Goal: Communication & Community: Answer question/provide support

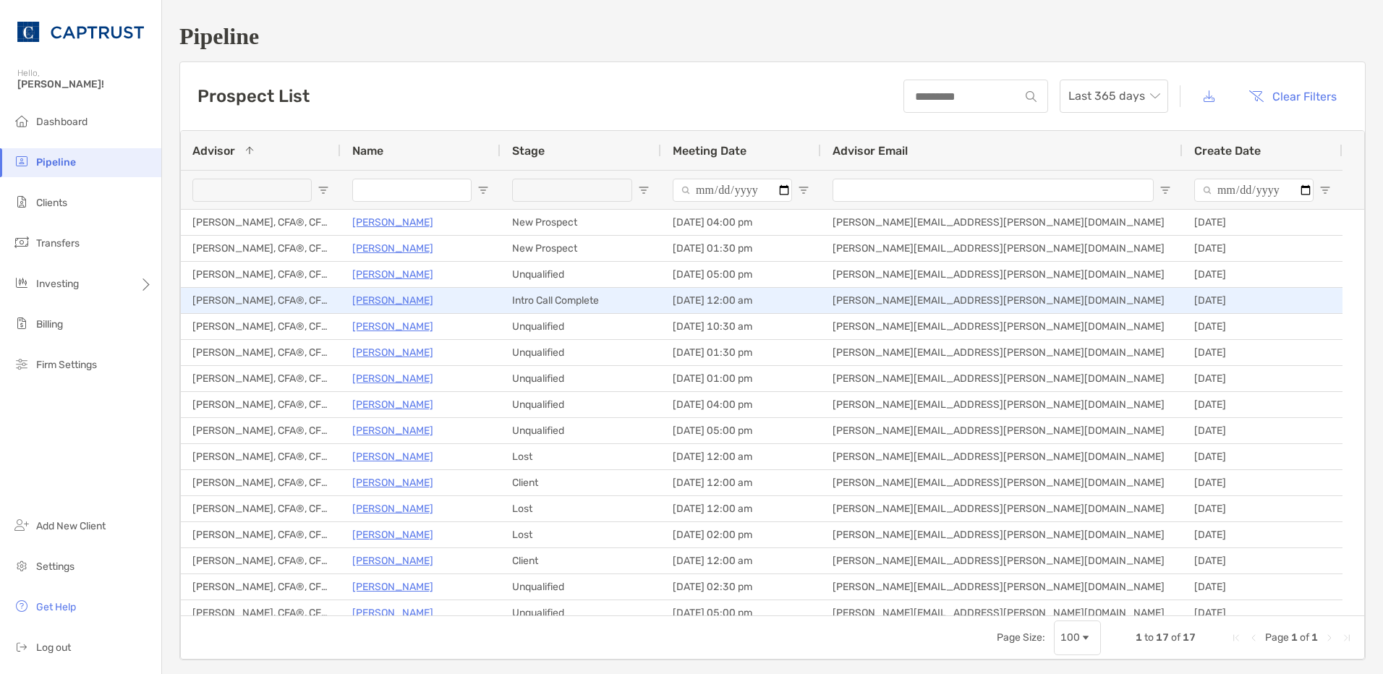
click at [396, 295] on p "[PERSON_NAME]" at bounding box center [392, 300] width 81 height 18
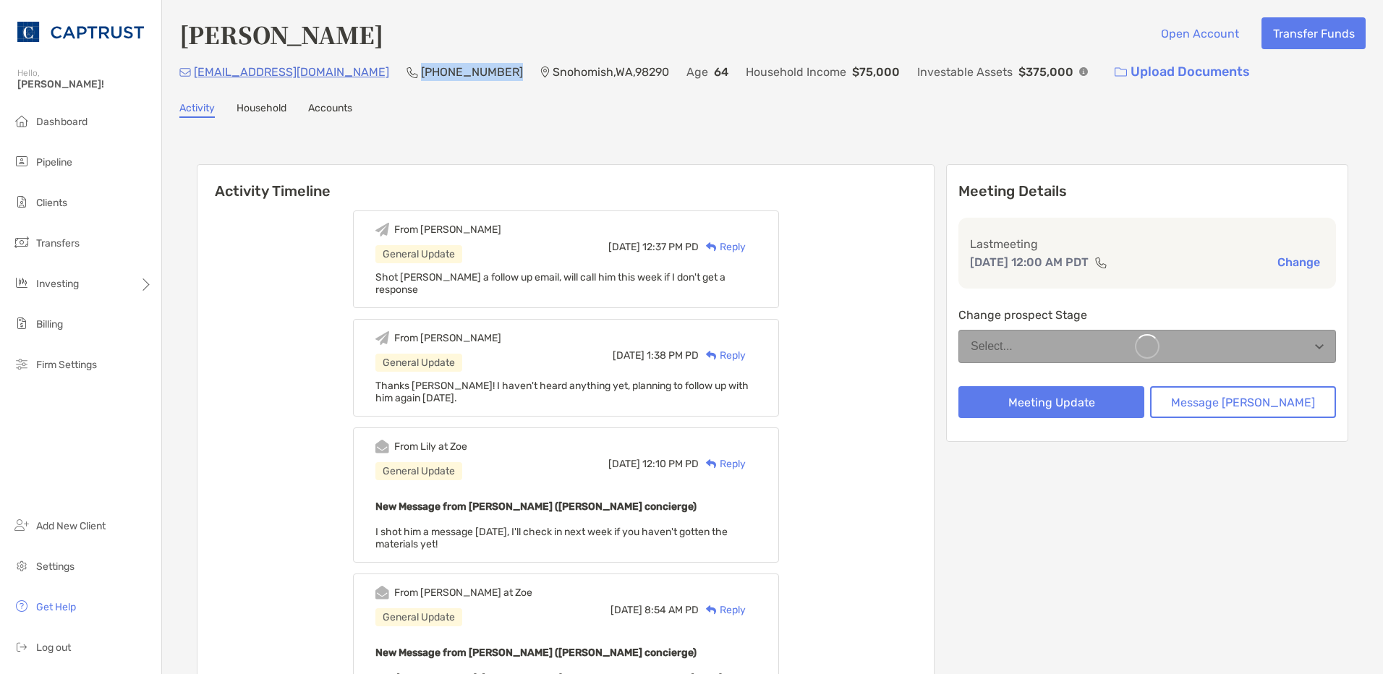
click at [421, 74] on p "[PHONE_NUMBER]" at bounding box center [472, 72] width 102 height 18
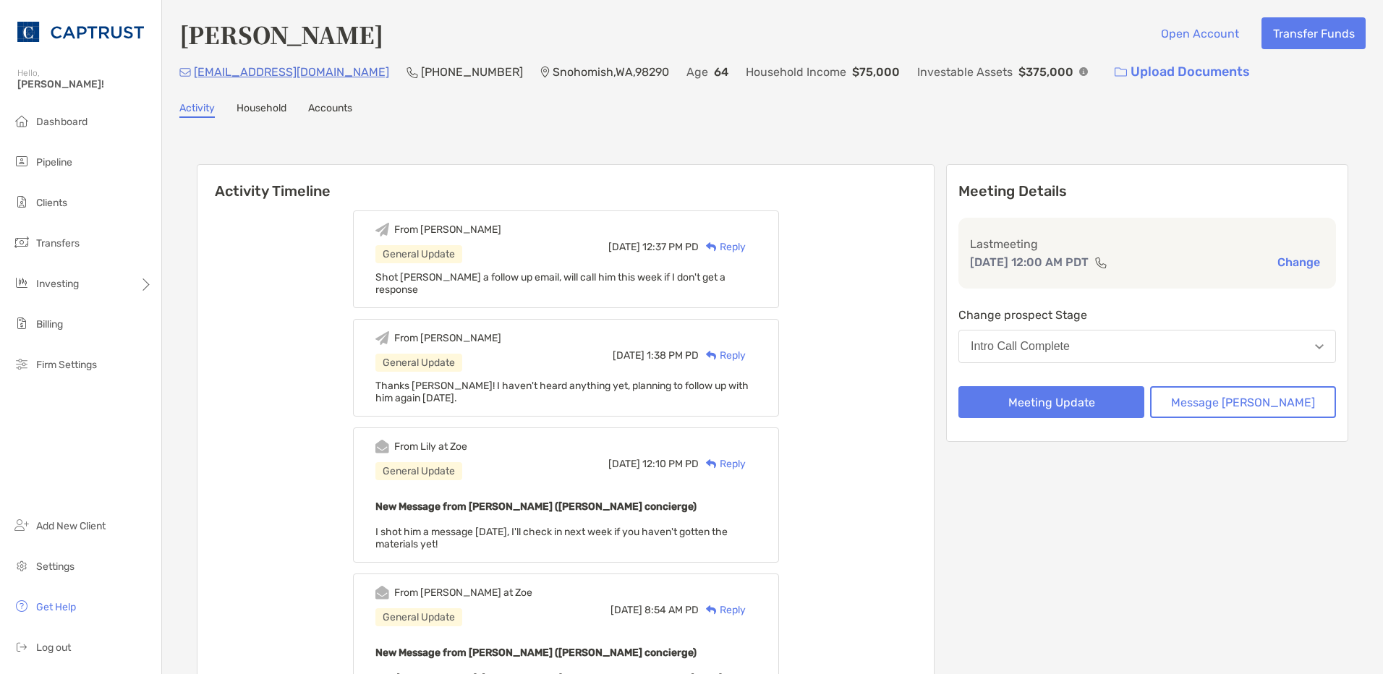
click at [1250, 396] on button "Message [PERSON_NAME]" at bounding box center [1243, 402] width 186 height 32
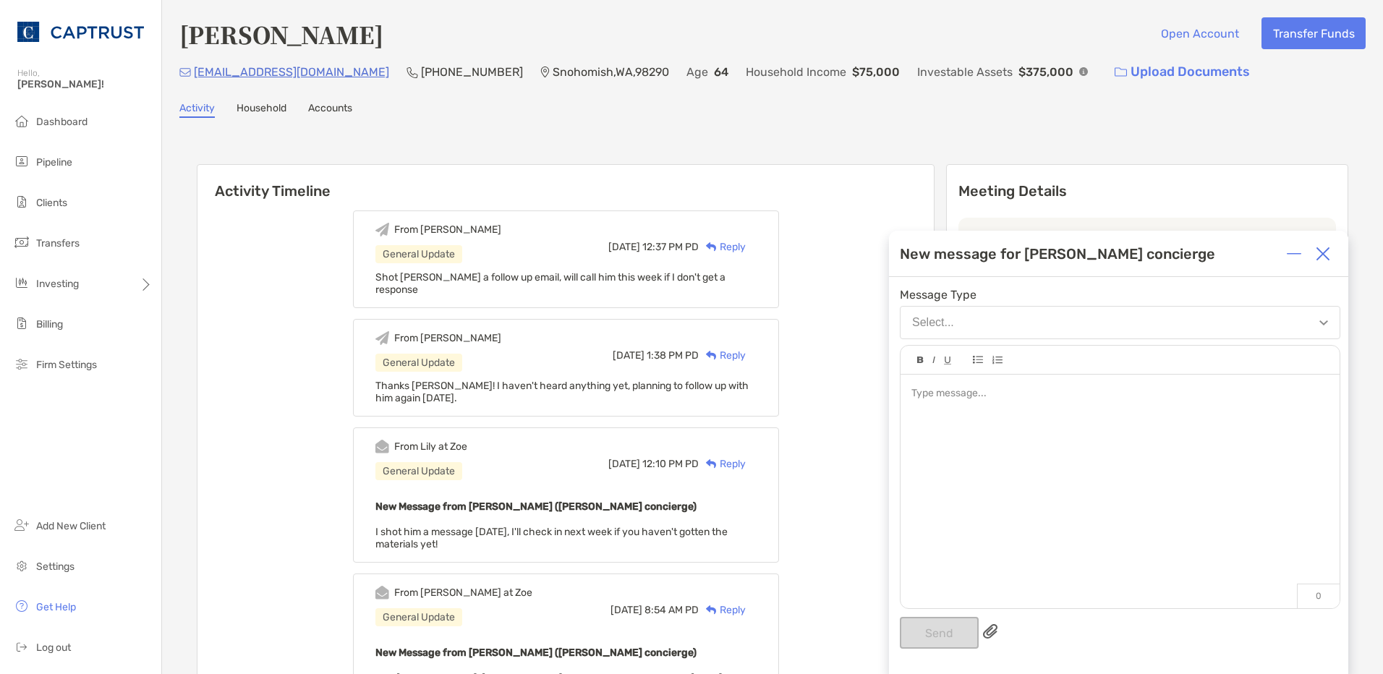
click at [995, 318] on button "Select..." at bounding box center [1120, 322] width 440 height 33
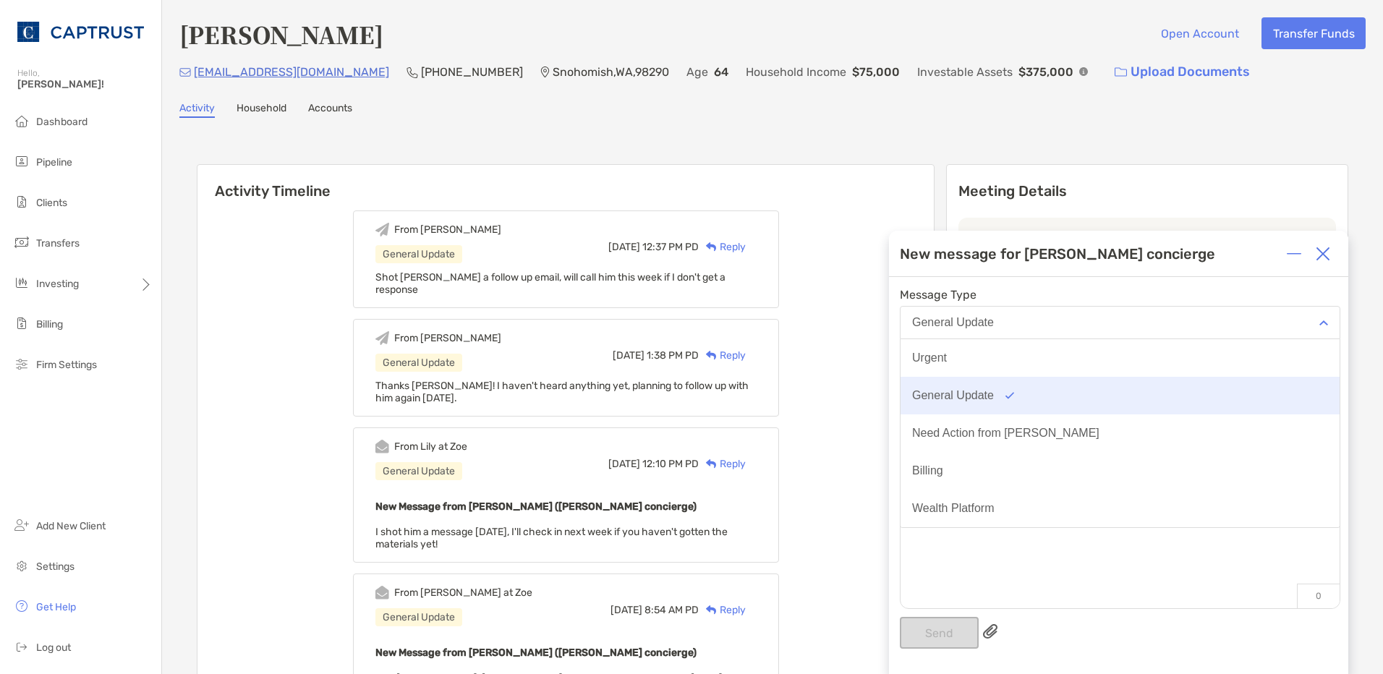
click at [1007, 389] on button "General Update" at bounding box center [1119, 396] width 439 height 38
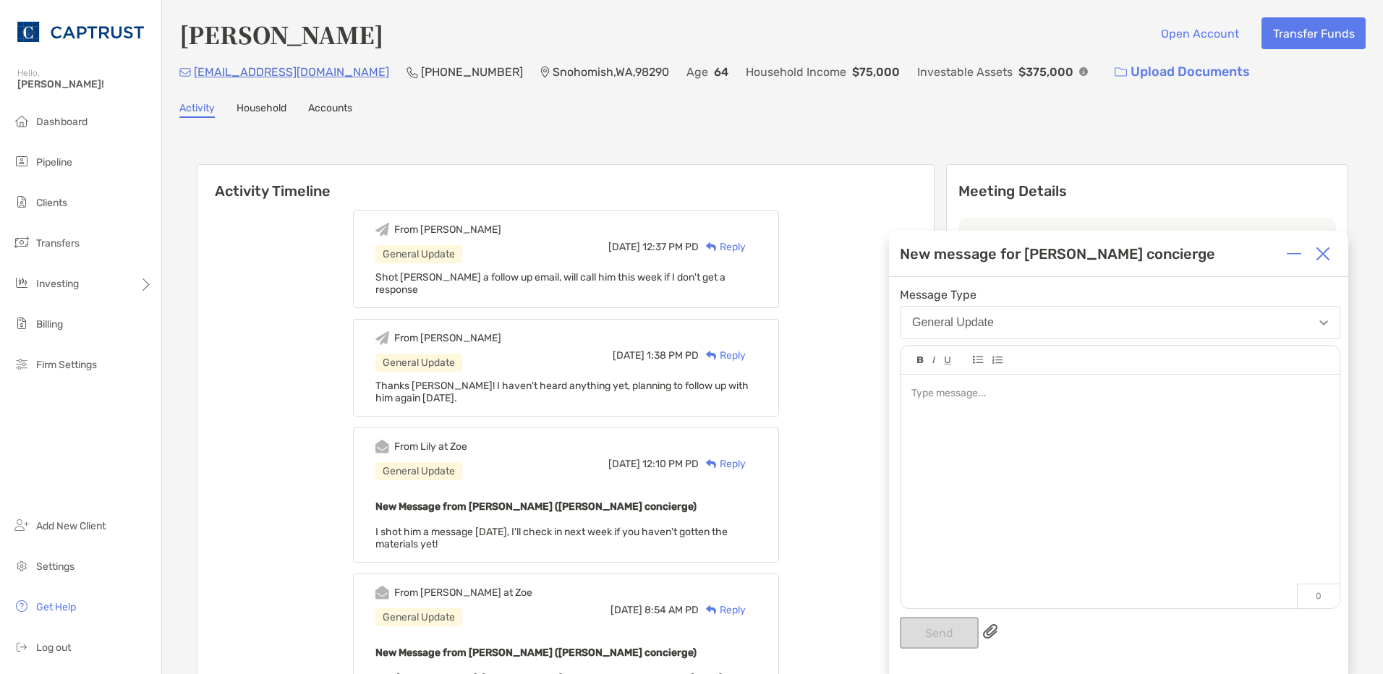
click at [985, 391] on div at bounding box center [1119, 393] width 417 height 15
click at [938, 631] on button "Send" at bounding box center [939, 633] width 79 height 32
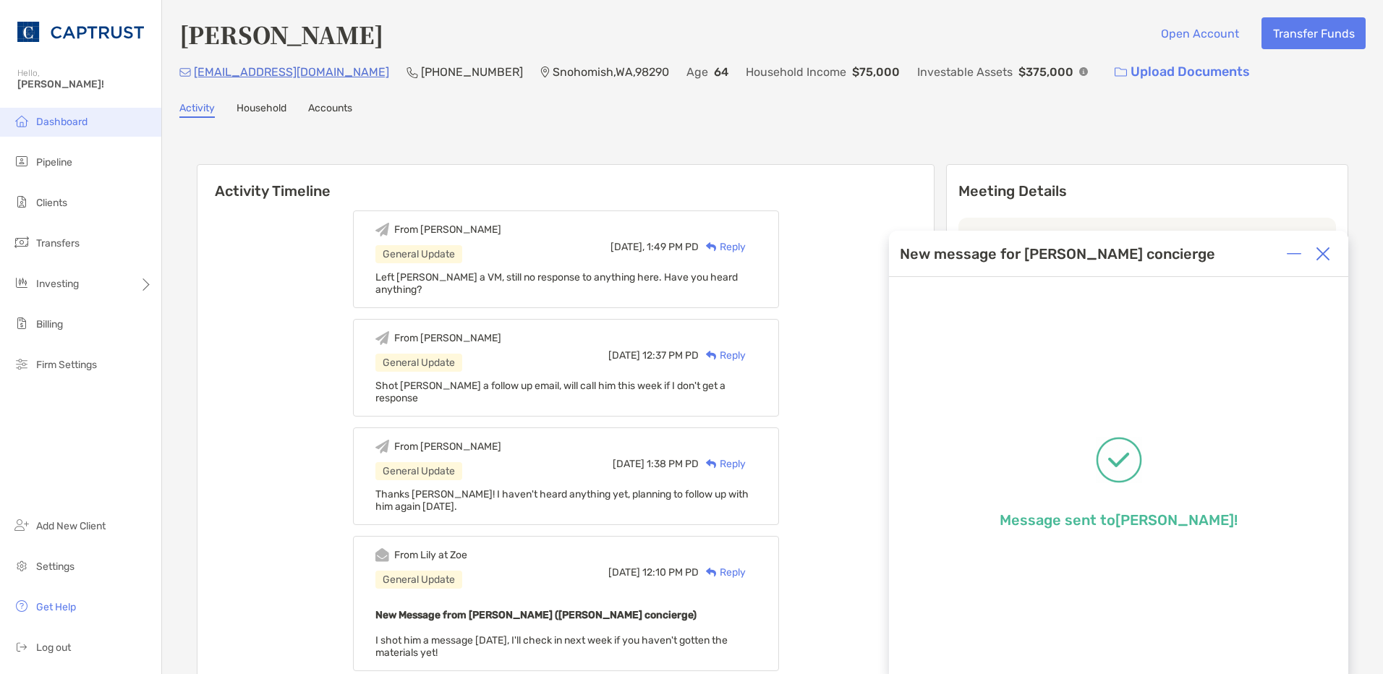
click at [80, 121] on span "Dashboard" at bounding box center [61, 122] width 51 height 12
